Goal: Information Seeking & Learning: Learn about a topic

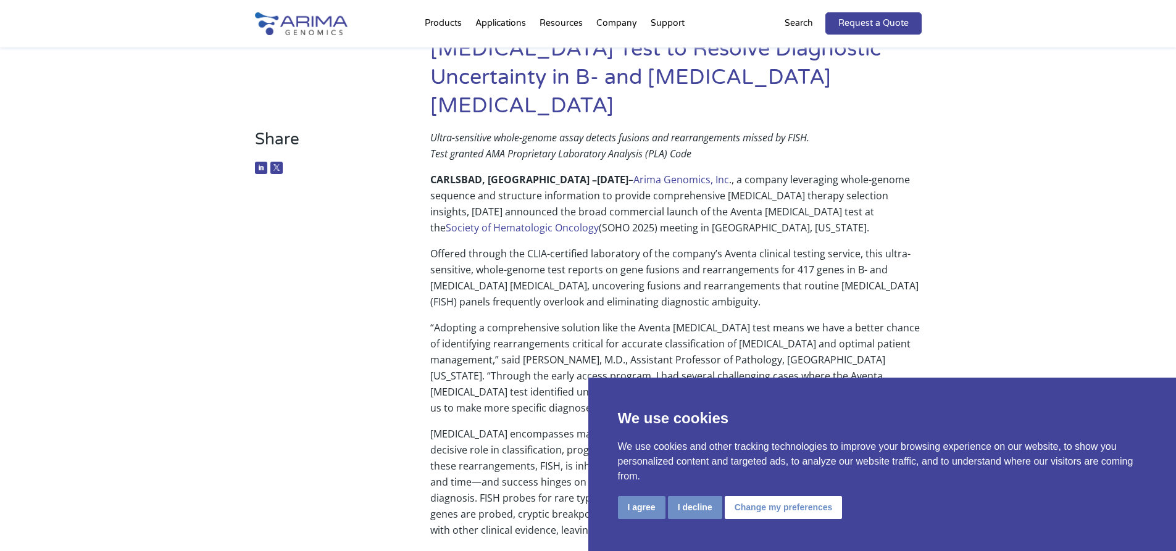
scroll to position [148, 0]
click at [603, 208] on p "CARLSBAD, [GEOGRAPHIC_DATA] – [DATE] – Arima Genomics, Inc ., a company leverag…" at bounding box center [675, 208] width 491 height 74
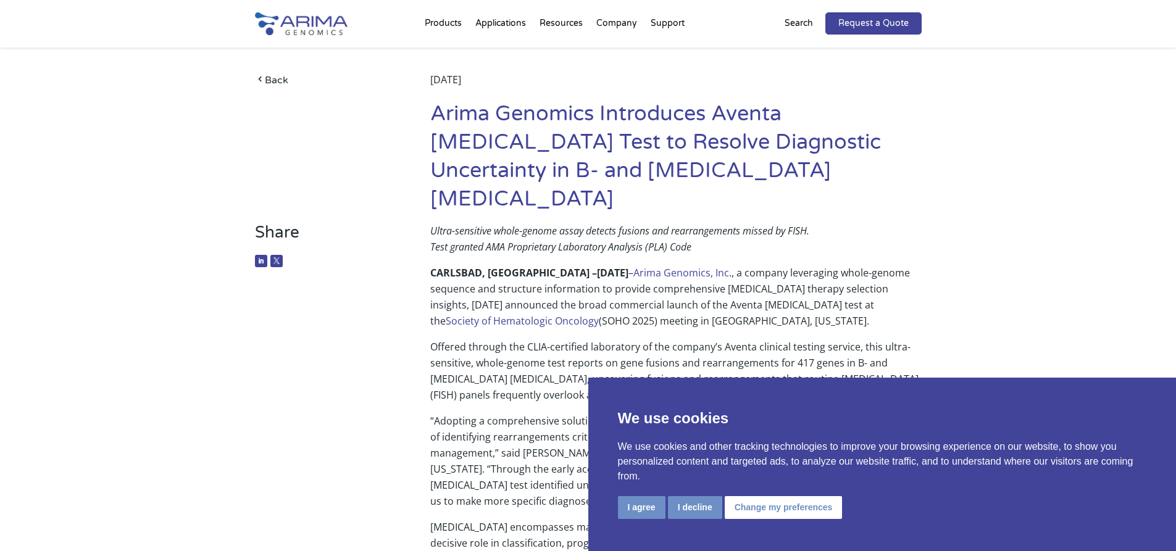
scroll to position [49, 0]
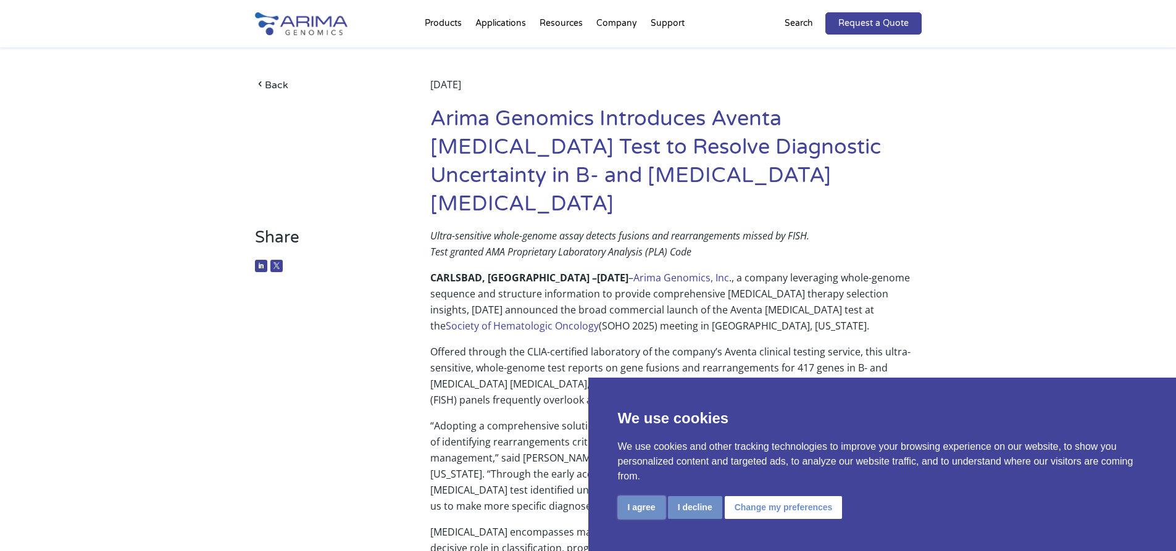
click at [643, 509] on button "I agree" at bounding box center [642, 507] width 48 height 23
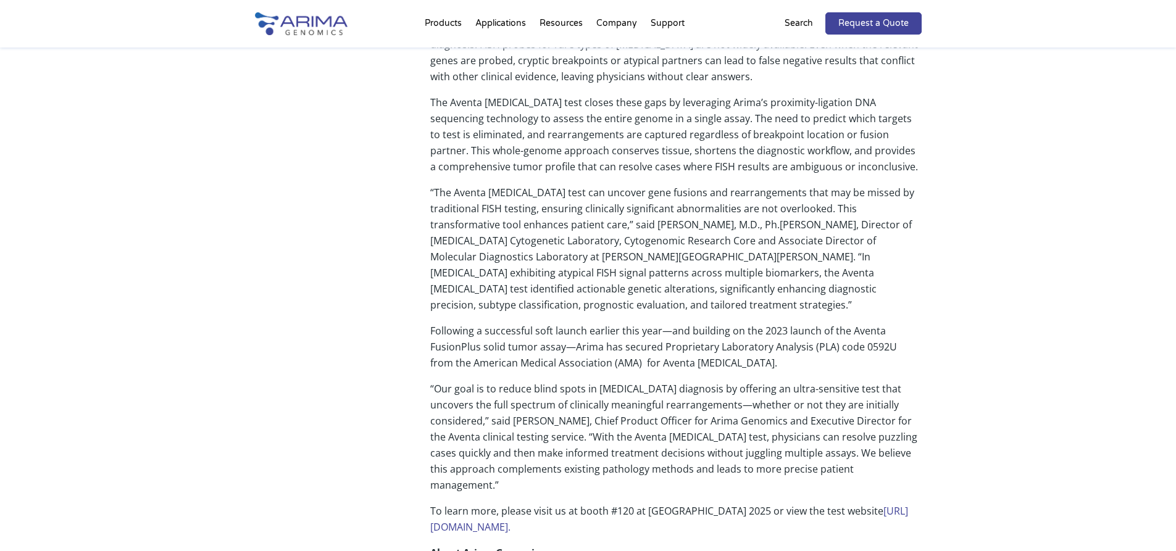
scroll to position [593, 0]
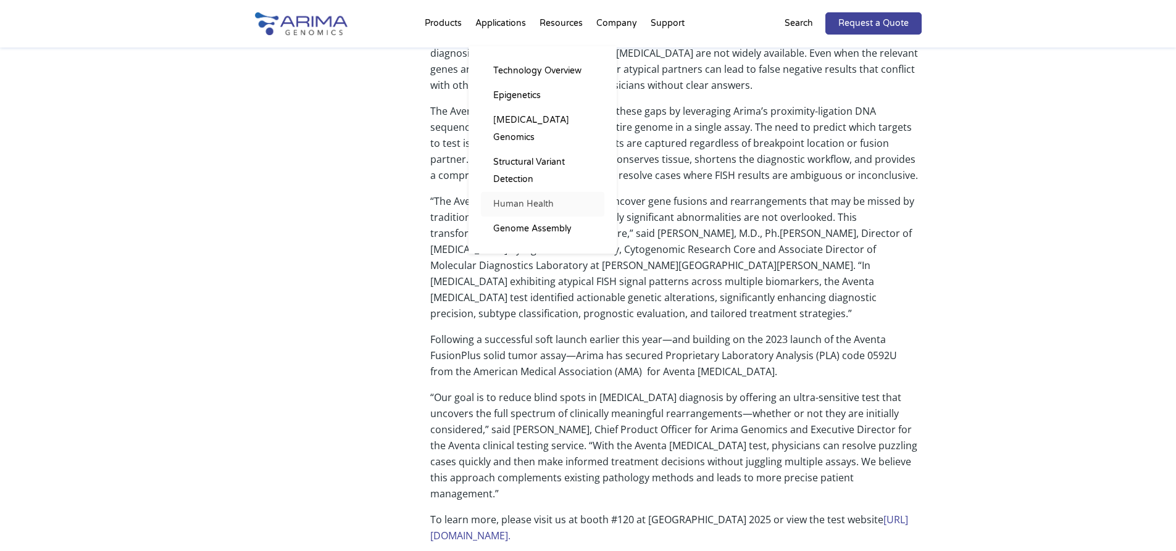
click at [555, 192] on link "Human Health" at bounding box center [542, 204] width 123 height 25
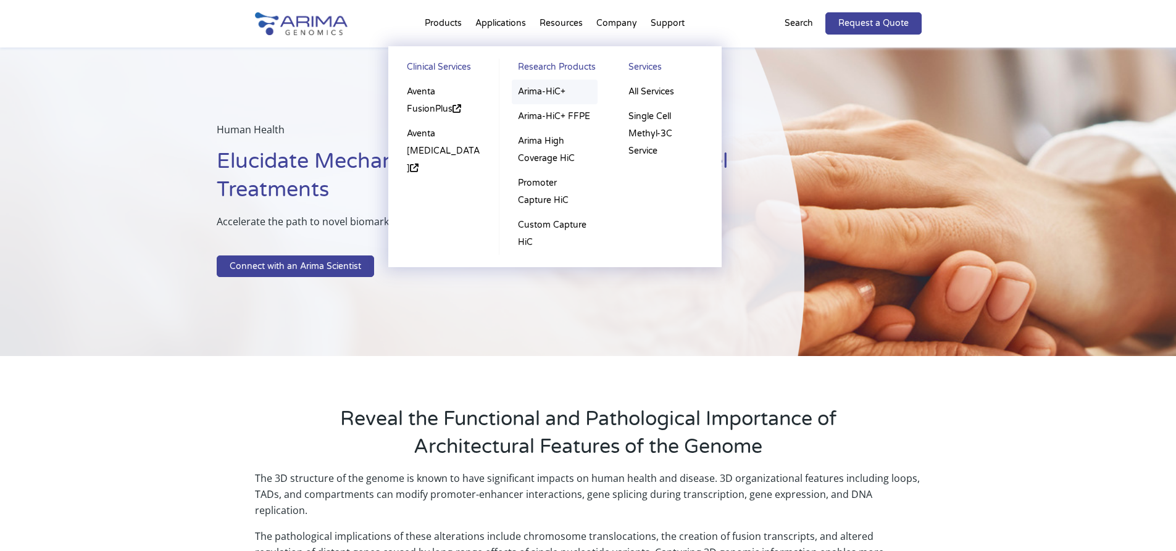
click at [555, 92] on link "Arima-HiC+" at bounding box center [555, 92] width 86 height 25
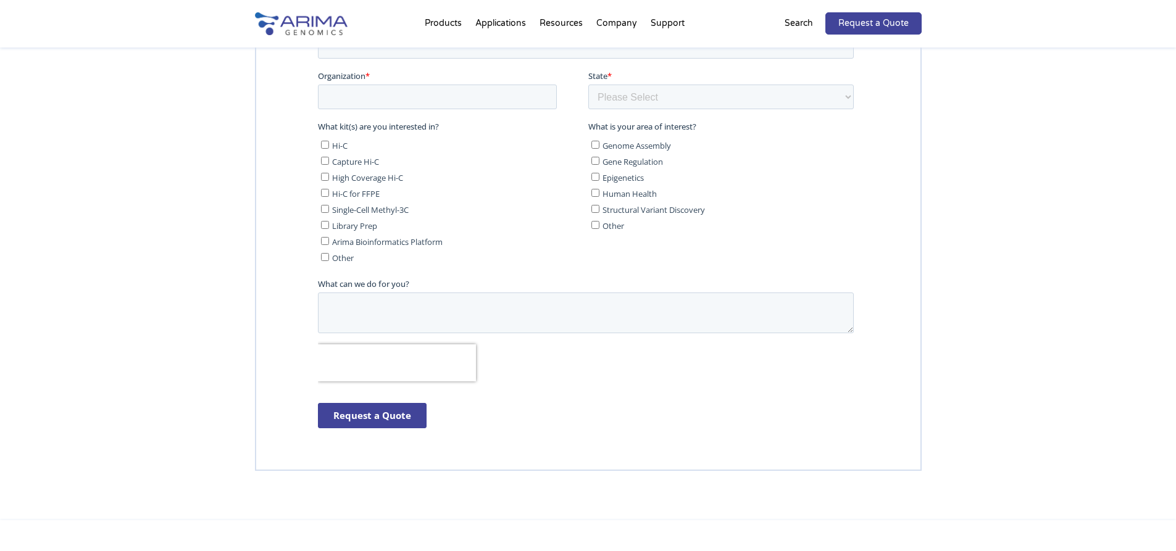
scroll to position [3260, 0]
